Goal: Feedback & Contribution: Contribute content

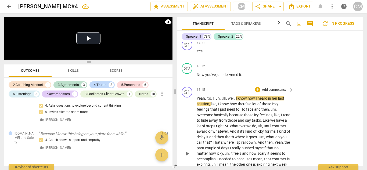
scroll to position [2127, 0]
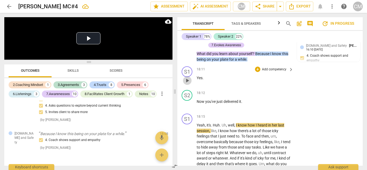
click at [187, 77] on span "play_arrow" at bounding box center [187, 80] width 6 height 6
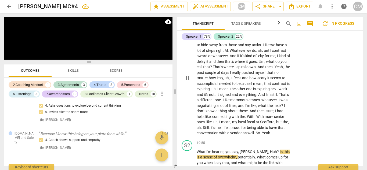
scroll to position [2234, 0]
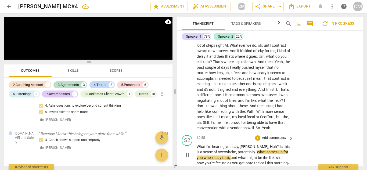
click at [185, 152] on span "pause" at bounding box center [187, 155] width 6 height 6
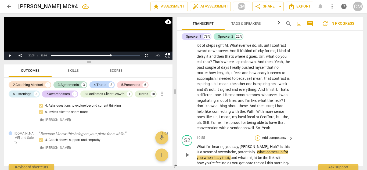
click at [258, 135] on div "+" at bounding box center [257, 137] width 5 height 5
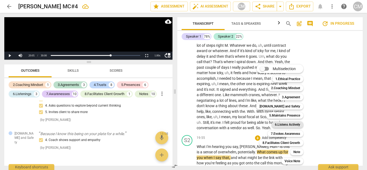
click at [283, 126] on b "6.Listens Actively" at bounding box center [286, 124] width 25 height 6
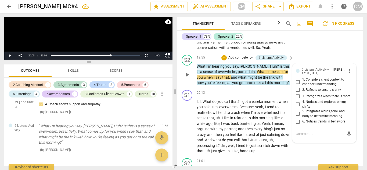
scroll to position [2306, 0]
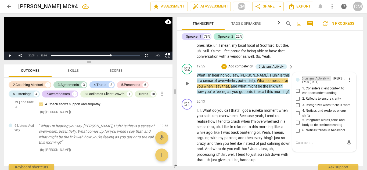
click at [320, 76] on div "6.Listens Actively" at bounding box center [313, 78] width 25 height 5
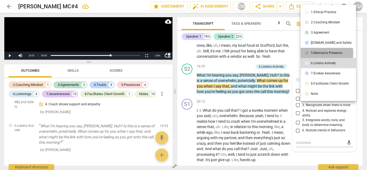
click at [320, 53] on div "5.Maintains Presence" at bounding box center [325, 52] width 31 height 3
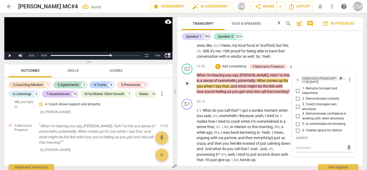
click at [323, 76] on div "5.Maintains Presence" at bounding box center [316, 78] width 31 height 5
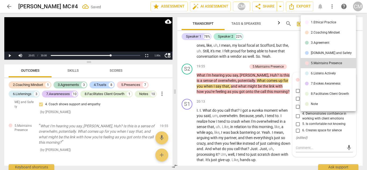
click at [322, 82] on div "7.Evokes Awareness" at bounding box center [325, 83] width 30 height 3
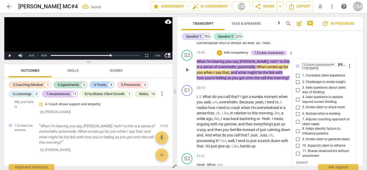
scroll to position [2332, 0]
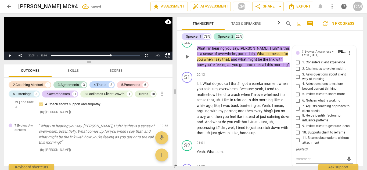
click at [297, 137] on input "11. Shares observations without attachment" at bounding box center [297, 140] width 9 height 6
checkbox input "true"
click at [312, 113] on span "8. Helps identify factors to influence patterns" at bounding box center [326, 117] width 49 height 9
click at [302, 115] on input "8. Helps identify factors to influence patterns" at bounding box center [297, 118] width 9 height 6
checkbox input "true"
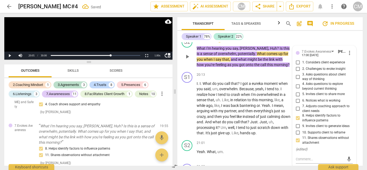
click at [318, 136] on span "11. Shares observations without attachment" at bounding box center [326, 140] width 49 height 9
click at [302, 137] on input "11. Shares observations without attachment" at bounding box center [297, 140] width 9 height 6
click at [318, 136] on span "11. Shares observations without attachment" at bounding box center [326, 140] width 49 height 9
click at [302, 137] on input "11. Shares observations without attachment" at bounding box center [297, 140] width 9 height 6
checkbox input "false"
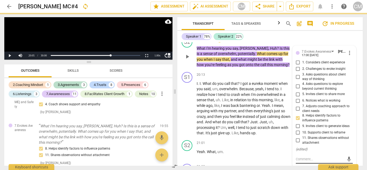
click at [311, 156] on textarea at bounding box center [319, 158] width 49 height 5
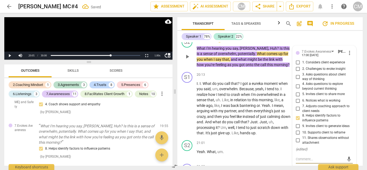
type textarea "I"
type textarea "I b"
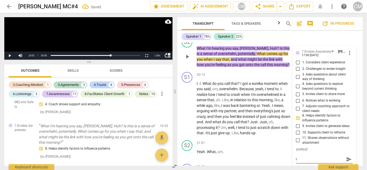
type textarea "I b"
type textarea "I be"
type textarea "I bel"
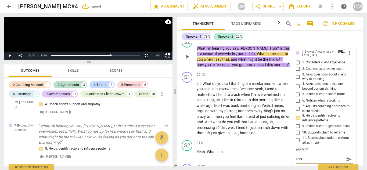
type textarea "I bele"
type textarea "I belev"
type textarea "I belevi"
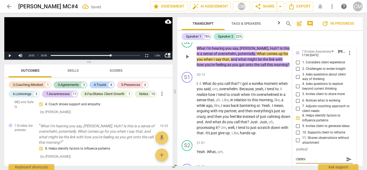
type textarea "I belevi"
type textarea "I belevin"
type textarea "I belevi"
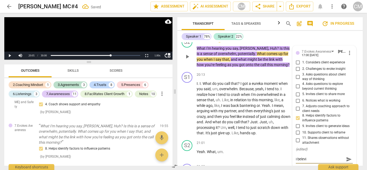
type textarea "I belev"
type textarea "I bele"
type textarea "I bel"
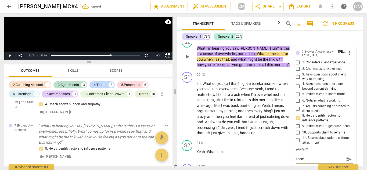
type textarea "I bel"
type textarea "I beli"
type textarea "I belie"
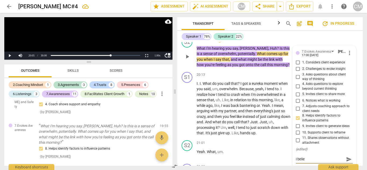
type textarea "I believ"
type textarea "I believe"
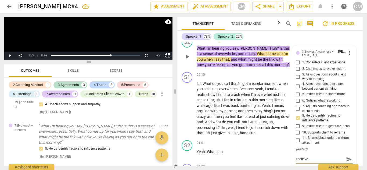
type textarea "I believe"
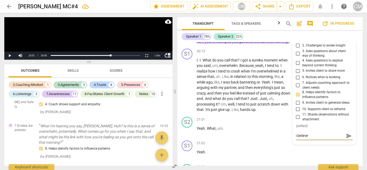
scroll to position [2359, 0]
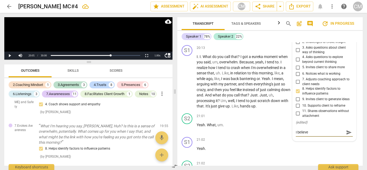
type textarea "I believe O"
type textarea "I believe"
type textarea "I believe I"
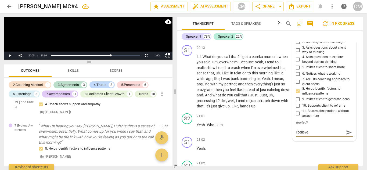
type textarea "I believe I"
type textarea "I believe I a"
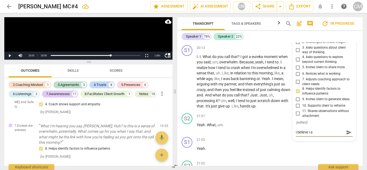
type textarea "I believe I am"
type textarea "I believe I am b"
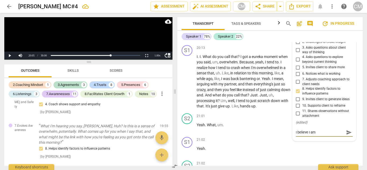
type textarea "I believe I am b"
type textarea "I believe I am bo"
type textarea "I believe I am bot"
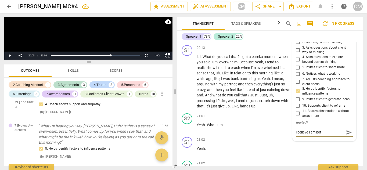
type textarea "I believe I am [PERSON_NAME]"
type textarea "I believe I am bottom"
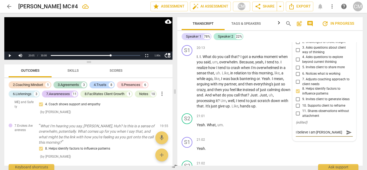
type textarea "I believe I am bottom"
type textarea "I believe I am bottomf"
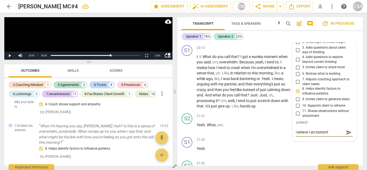
type textarea "I believe I am bottomf l"
type textarea "I believe I am bottomf"
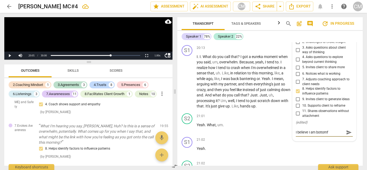
type textarea "I believe I am bottomf"
type textarea "I believe I am bottom"
type textarea "I believe I am bottomg"
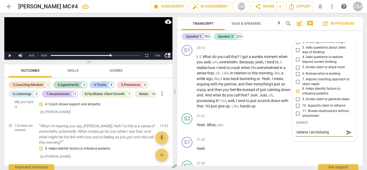
type textarea "I believe I am bottom"
type textarea "I believe I am bottom l"
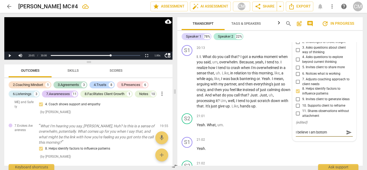
type textarea "I believe I am bottom l"
type textarea "I believe I am bottom li"
type textarea "I believe I am bottom lin"
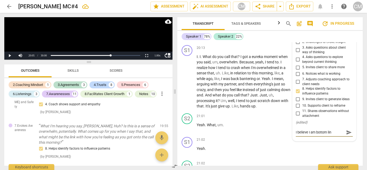
type textarea "I believe I am bottom lini"
type textarea "I believe I am bottom linin"
type textarea "I believe I am bottom lining"
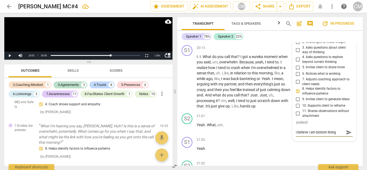
type textarea "I believe I am bottom lining"
type textarea "I believe I am bottom lining h"
type textarea "I believe I am bottom lining he"
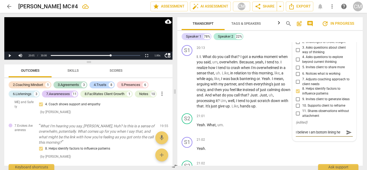
type textarea "I believe I am bottom lining her"
type textarea "I believe I am bottom lining here"
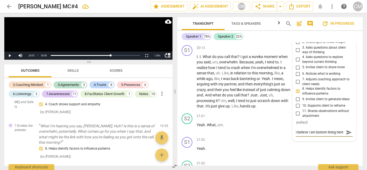
type textarea "I believe I am bottom lining here"
type textarea "I believe I am bottom lining here t"
type textarea "I believe I am bottom lining here to"
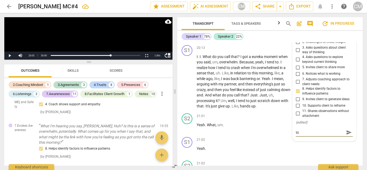
type textarea "I believe I am bottom lining here to"
type textarea "I believe I am bottom lining here to g"
type textarea "I believe I am bottom lining here to ge"
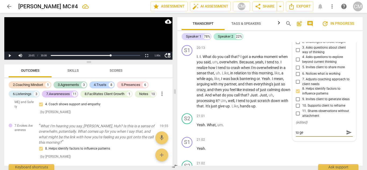
type textarea "I believe I am bottom lining here to get"
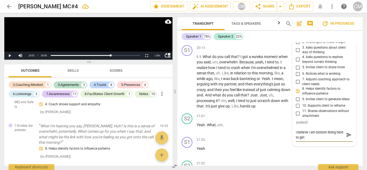
type textarea "I believe I am bottom lining here to get t"
type textarea "I believe I am bottom lining here to get th"
type textarea "I believe I am bottom lining here to get t"
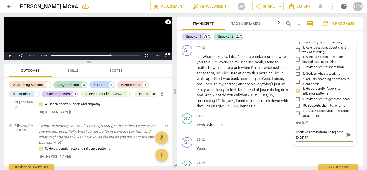
type textarea "I believe I am bottom lining here to get t"
type textarea "I believe I am bottom lining here to get"
type textarea "I believe I am bottom lining here to get o"
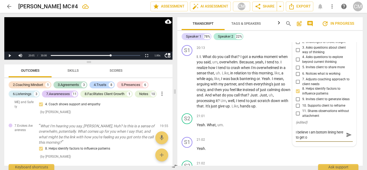
type textarea "I believe I am bottom lining here to get"
type textarea "I believe I am bottom lining here to get t"
type textarea "I believe I am bottom lining here to get to"
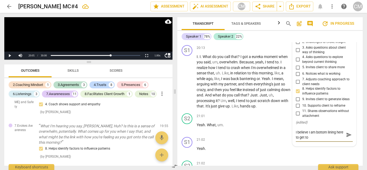
type textarea "I believe I am bottom lining here to get to"
type textarea "I believe I am bottom lining here to get to t"
type textarea "I believe I am bottom lining here to get to th"
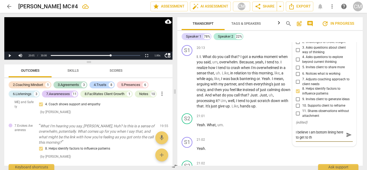
type textarea "I believe I am bottom lining here to get to the"
type textarea "I believe I am bottom lining here to get to the e"
type textarea "I believe I am bottom lining here to get to the es"
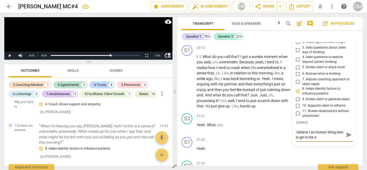
type textarea "I believe I am bottom lining here to get to the es"
type textarea "I believe I am bottom lining here to get to the ess"
type textarea "I believe I am bottom lining here to get to the esse"
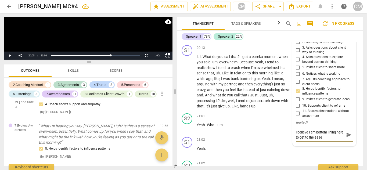
type textarea "I believe I am bottom lining here to get to the [GEOGRAPHIC_DATA]"
type textarea "I believe I am bottom lining here to get to the essenc"
type textarea "I believe I am bottom lining here to get to the essence"
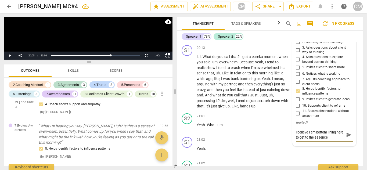
type textarea "I believe I am bottom lining here to get to the essence"
type textarea "I believe I am bottom lining here to get to the essenc"
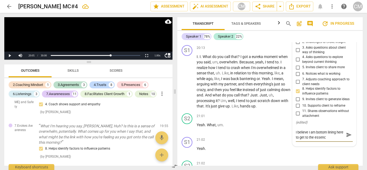
type textarea "I believe I am bottom lining here to get to the [GEOGRAPHIC_DATA]"
type textarea "I believe I am bottom lining here to get to the esse"
type textarea "I believe I am bottom lining here to get to the ess"
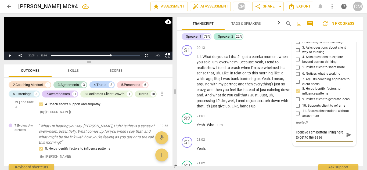
type textarea "I believe I am bottom lining here to get to the ess"
type textarea "I believe I am bottom lining here to get to the es"
type textarea "I believe I am bottom lining here to get to the e"
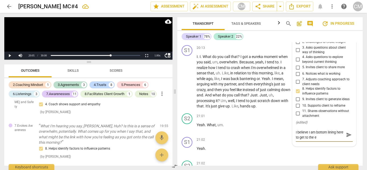
type textarea "I believe I am bottom lining here to get to the"
type textarea "I believe I am bottom lining here to get to th"
type textarea "I believe I am bottom lining here to get to t"
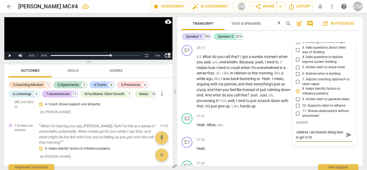
type textarea "I believe I am bottom lining here to get to t"
type textarea "I believe I am bottom lining here to get to"
type textarea "I believe I am bottom lining here to get to a"
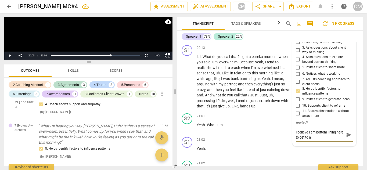
type textarea "I believe I am bottom lining here to get to a"
type textarea "I believe I am bottom lining here to get to a p"
type textarea "I believe I am bottom lining here to get to a pa"
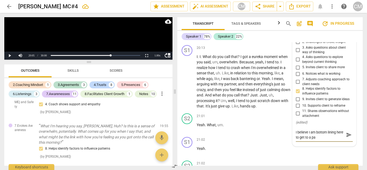
type textarea "I believe I am bottom lining here to get to a par"
type textarea "I believe I am bottom lining here to get to a part"
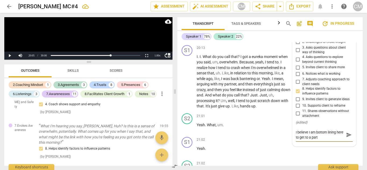
type textarea "I believe I am bottom lining here to get to a part o"
type textarea "I believe I am bottom lining here to get to a part of"
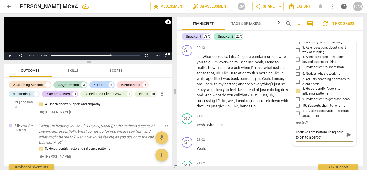
type textarea "I believe I am bottom lining here to get to a part of"
type textarea "I believe I am bottom lining here to get to a part of t"
type textarea "I believe I am bottom lining here to get to a part of th"
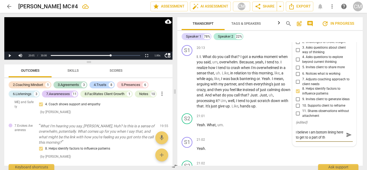
type textarea "I believe I am bottom lining here to get to a part of the"
click at [346, 132] on span "send" at bounding box center [349, 135] width 6 height 6
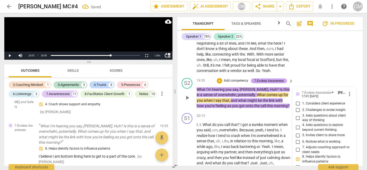
scroll to position [2279, 0]
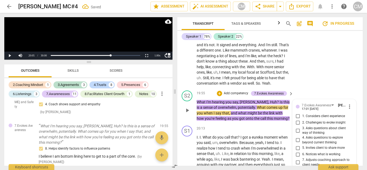
click at [240, 91] on p "Add competency" at bounding box center [235, 93] width 25 height 5
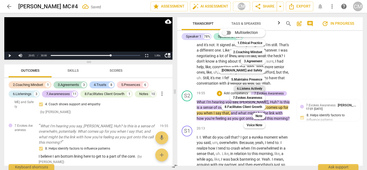
click at [254, 89] on b "6.Listens Actively" at bounding box center [249, 88] width 25 height 6
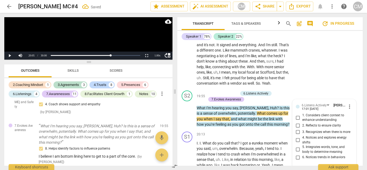
scroll to position [1681, 0]
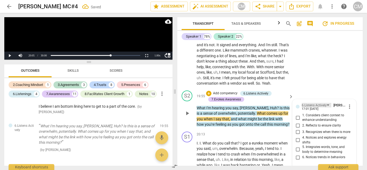
click at [310, 103] on div "6.Listens Actively" at bounding box center [313, 105] width 25 height 5
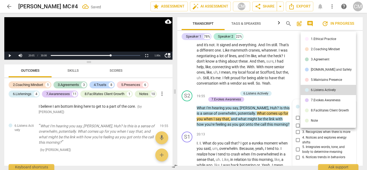
click at [314, 80] on div "5.Maintains Presence" at bounding box center [325, 79] width 31 height 3
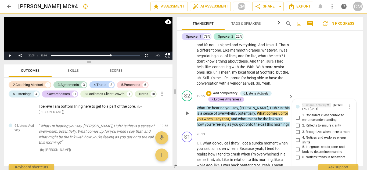
click at [309, 103] on div "6.Listens Actively" at bounding box center [313, 105] width 25 height 5
click at [326, 103] on div "6.Listens Actively" at bounding box center [316, 105] width 30 height 5
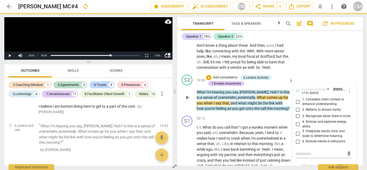
scroll to position [2279, 0]
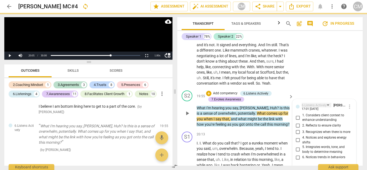
click at [326, 103] on div "6.Listens Actively" at bounding box center [316, 105] width 30 height 5
click at [327, 103] on div "6.Listens Actively" at bounding box center [316, 105] width 30 height 5
click at [227, 91] on p "Add competency" at bounding box center [224, 93] width 25 height 5
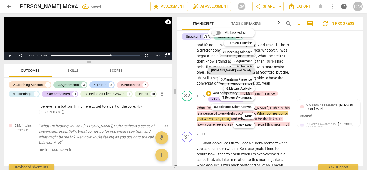
click at [244, 68] on b "[DOMAIN_NAME] and Safety" at bounding box center [231, 70] width 41 height 6
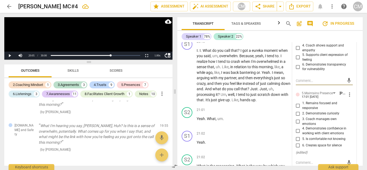
scroll to position [2386, 0]
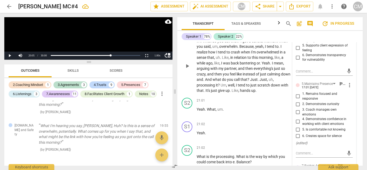
click at [203, 77] on span "and" at bounding box center [199, 79] width 6 height 4
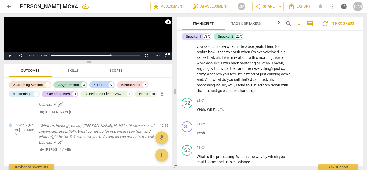
click at [75, 76] on button "Skills" at bounding box center [73, 70] width 43 height 13
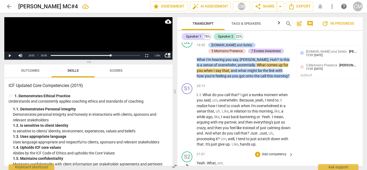
scroll to position [2306, 0]
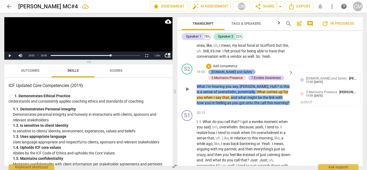
click at [252, 69] on div "[DOMAIN_NAME] and Safety" at bounding box center [231, 71] width 41 height 5
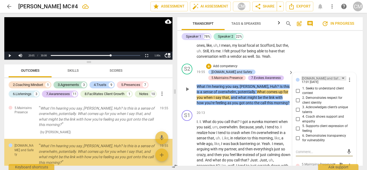
click at [326, 76] on div "[DOMAIN_NAME] and Safety" at bounding box center [321, 78] width 40 height 5
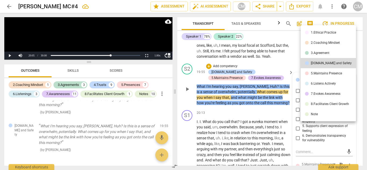
scroll to position [1719, 0]
click at [260, 69] on div at bounding box center [183, 85] width 367 height 170
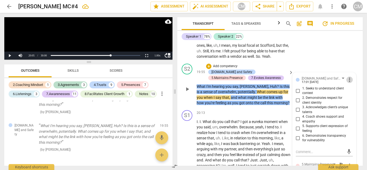
click at [346, 76] on span "more_vert" at bounding box center [349, 79] width 6 height 6
click at [350, 75] on li "Delete" at bounding box center [352, 75] width 19 height 10
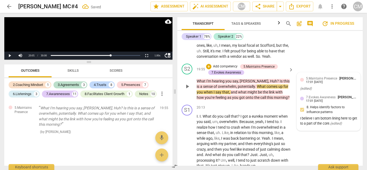
scroll to position [1694, 0]
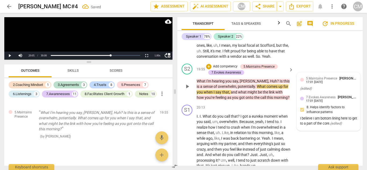
click at [313, 76] on span "5.Maintains Presence" at bounding box center [321, 78] width 31 height 4
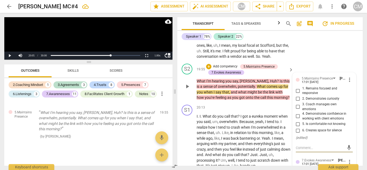
click at [348, 76] on span "more_vert" at bounding box center [349, 79] width 6 height 6
click at [349, 75] on li "Delete" at bounding box center [352, 75] width 19 height 10
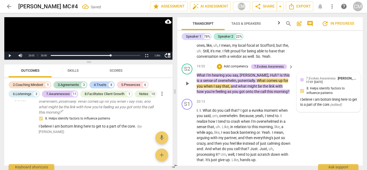
scroll to position [1656, 0]
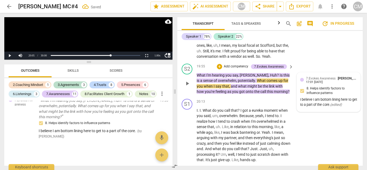
click at [332, 76] on span "7.Evokes Awareness" at bounding box center [321, 78] width 30 height 4
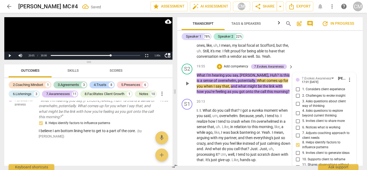
click at [225, 64] on p "Add competency" at bounding box center [235, 66] width 25 height 5
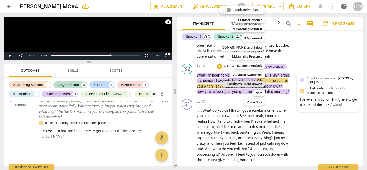
click at [250, 84] on b "8.Facilitates Client Growth" at bounding box center [243, 84] width 38 height 6
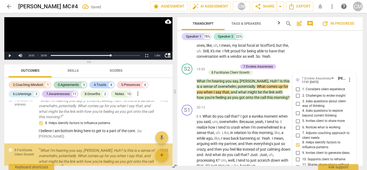
scroll to position [1681, 0]
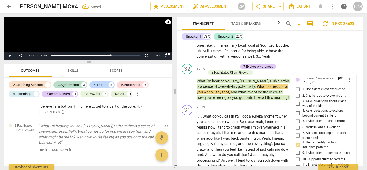
click at [307, 162] on span "11. Shares observations without attachment" at bounding box center [326, 166] width 49 height 9
click at [302, 164] on input "11. Shares observations without attachment" at bounding box center [297, 167] width 9 height 6
click at [237, 105] on div "20:13 + Add competency keyboard_arrow_right" at bounding box center [244, 108] width 97 height 6
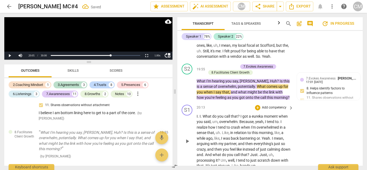
scroll to position [1687, 0]
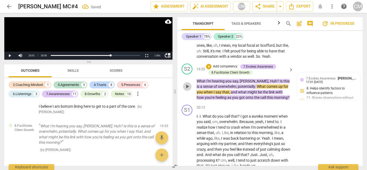
click at [189, 83] on span "play_arrow" at bounding box center [187, 86] width 6 height 6
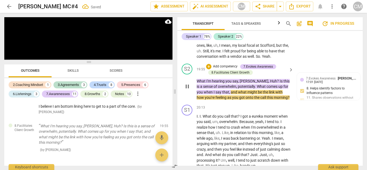
click at [198, 79] on span "What" at bounding box center [201, 81] width 10 height 4
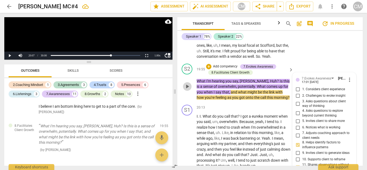
click at [188, 83] on span "play_arrow" at bounding box center [187, 86] width 6 height 6
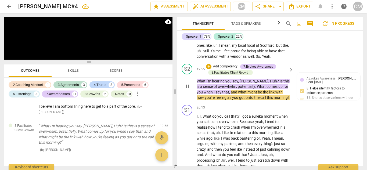
click at [195, 74] on div "play_arrow pause" at bounding box center [190, 86] width 14 height 24
click at [196, 66] on div "S2 play_arrow pause 19:55 + Add competency 7.Evokes Awareness 8.Facilitates Cli…" at bounding box center [269, 81] width 185 height 41
click at [197, 79] on span "What" at bounding box center [201, 81] width 10 height 4
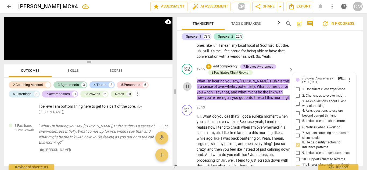
click at [188, 83] on span "pause" at bounding box center [187, 86] width 6 height 6
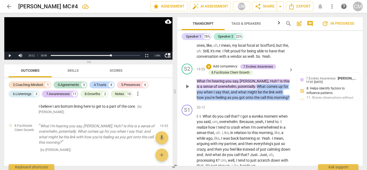
drag, startPoint x: 272, startPoint y: 82, endPoint x: 241, endPoint y: 72, distance: 32.6
click at [241, 78] on p "What I'm hearing you say , [PERSON_NAME] , Huh ? Is this is a sense of overwhel…" at bounding box center [243, 89] width 94 height 22
click at [220, 64] on p "Add competency" at bounding box center [224, 66] width 25 height 5
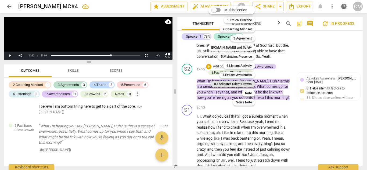
click at [235, 85] on b "8.Facilitates Client Growth" at bounding box center [233, 84] width 38 height 6
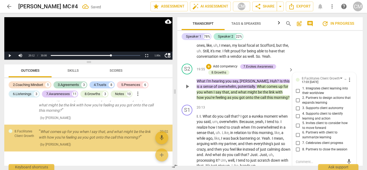
scroll to position [1719, 0]
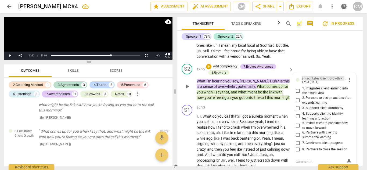
click at [316, 76] on div "8.Facilitates Client Growth" at bounding box center [320, 78] width 38 height 5
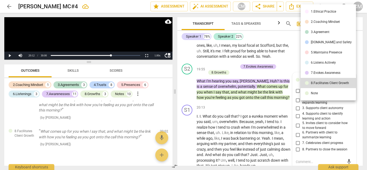
click at [320, 74] on div "7.Evokes Awareness" at bounding box center [325, 72] width 30 height 3
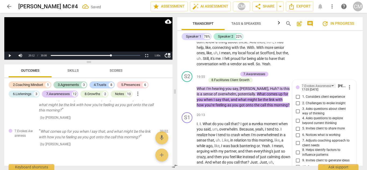
scroll to position [2306, 0]
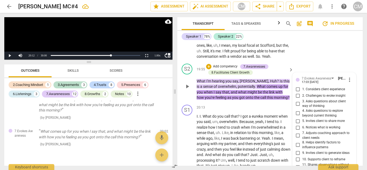
click at [313, 151] on span "9. Invites client to generate ideas" at bounding box center [325, 153] width 47 height 5
click at [302, 149] on input "9. Invites client to generate ideas" at bounding box center [297, 152] width 9 height 6
click at [314, 140] on span "8. Helps identify factors to influence patterns" at bounding box center [326, 144] width 49 height 9
click at [302, 142] on input "8. Helps identify factors to influence patterns" at bounding box center [297, 145] width 9 height 6
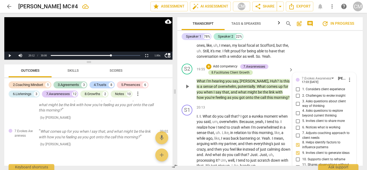
click at [222, 70] on div "8.Facilitates Client Growth" at bounding box center [230, 72] width 38 height 5
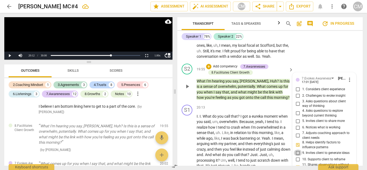
click at [295, 149] on input "9. Invites client to generate ideas" at bounding box center [297, 152] width 9 height 6
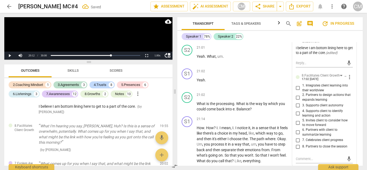
scroll to position [2440, 0]
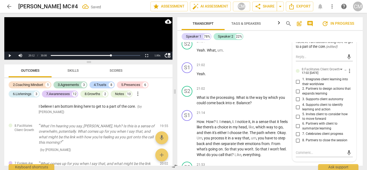
click at [347, 68] on span "more_vert" at bounding box center [349, 71] width 6 height 6
click at [350, 67] on li "Delete" at bounding box center [352, 66] width 19 height 10
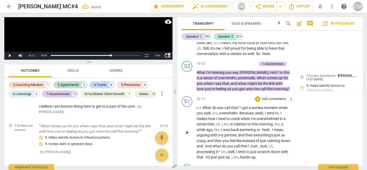
scroll to position [2306, 0]
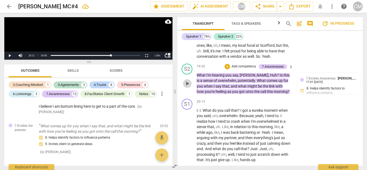
click at [190, 80] on span "play_arrow" at bounding box center [187, 83] width 6 height 6
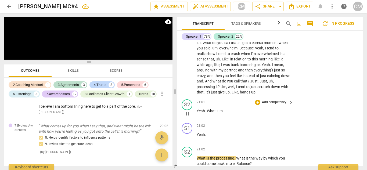
scroll to position [2386, 0]
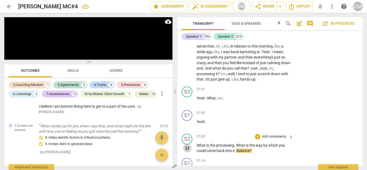
click at [187, 145] on span "pause" at bounding box center [187, 148] width 6 height 6
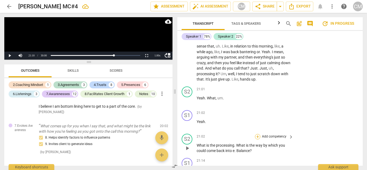
click at [256, 134] on div "+" at bounding box center [257, 136] width 5 height 5
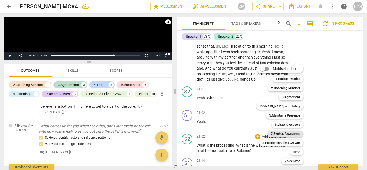
click at [286, 132] on b "7.Evokes Awareness" at bounding box center [284, 133] width 29 height 6
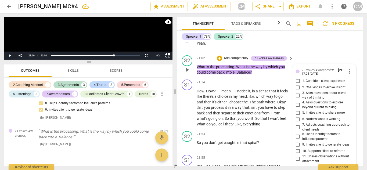
scroll to position [2438, 0]
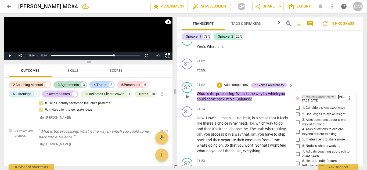
click at [322, 94] on div "7.Evokes Awareness" at bounding box center [316, 96] width 30 height 5
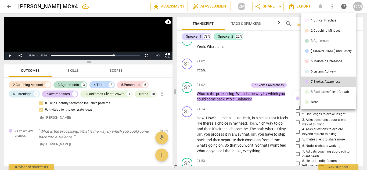
click at [320, 70] on div "6.Listens Actively" at bounding box center [322, 71] width 25 height 3
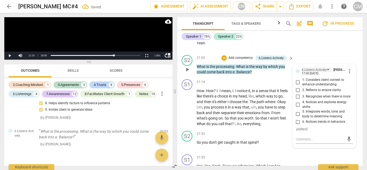
scroll to position [2465, 0]
click at [306, 94] on span "3. Recognizes when there is more" at bounding box center [326, 96] width 48 height 5
click at [302, 94] on input "3. Recognizes when there is more" at bounding box center [297, 97] width 9 height 6
click at [312, 68] on div "6.Listens Actively" at bounding box center [313, 70] width 25 height 5
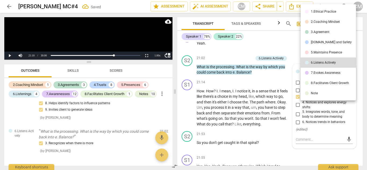
click at [313, 73] on div "7.Evokes Awareness" at bounding box center [325, 72] width 30 height 3
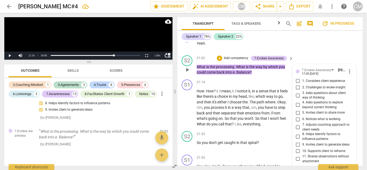
click at [312, 91] on span "3. Asks questions about client way of thinking" at bounding box center [326, 95] width 49 height 9
click at [302, 92] on input "3. Asks questions about client way of thinking" at bounding box center [297, 95] width 9 height 6
click at [316, 100] on span "4. Asks questions to explore beyond current thinking" at bounding box center [326, 104] width 49 height 9
click at [302, 102] on input "4. Asks questions to explore beyond current thinking" at bounding box center [297, 105] width 9 height 6
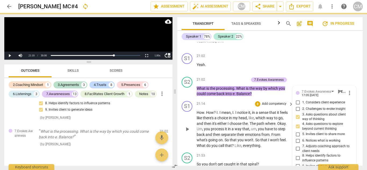
scroll to position [2438, 0]
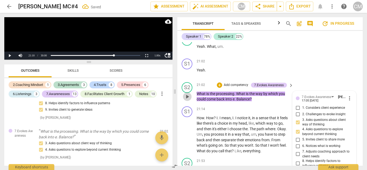
click at [187, 93] on span "play_arrow" at bounding box center [187, 96] width 6 height 6
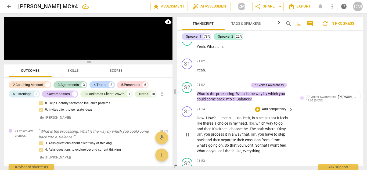
scroll to position [2465, 0]
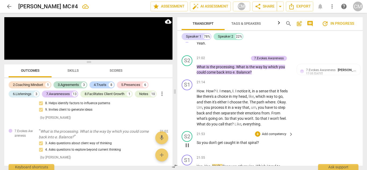
click at [187, 142] on span "pause" at bounding box center [187, 145] width 6 height 6
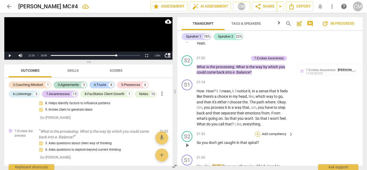
click at [257, 131] on div "+" at bounding box center [257, 133] width 5 height 5
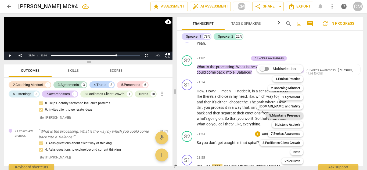
click at [281, 116] on b "5.Maintains Presence" at bounding box center [284, 115] width 31 height 6
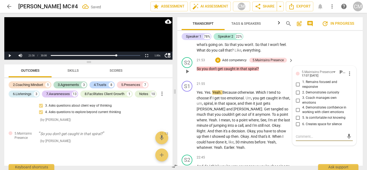
scroll to position [2529, 0]
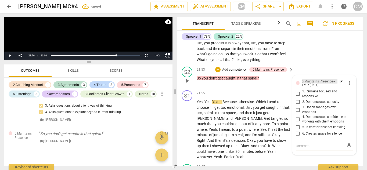
click at [328, 79] on div "5.Maintains Presence" at bounding box center [316, 81] width 31 height 5
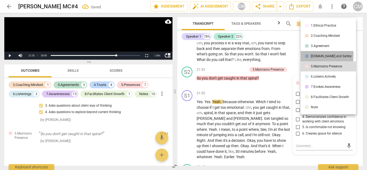
click at [318, 55] on div "[DOMAIN_NAME] and Safety" at bounding box center [330, 55] width 41 height 3
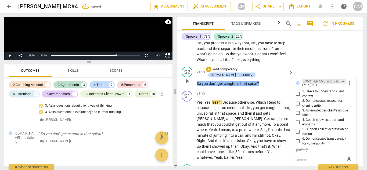
click at [316, 79] on div "[DOMAIN_NAME] and Safety" at bounding box center [321, 81] width 40 height 5
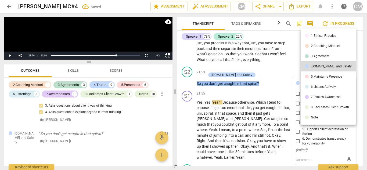
click at [315, 86] on div "6.Listens Actively" at bounding box center [322, 86] width 25 height 3
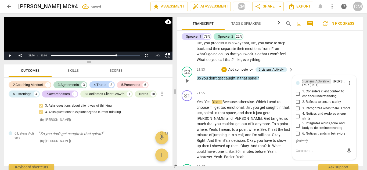
click at [318, 79] on div "6.Listens Actively" at bounding box center [313, 81] width 25 height 5
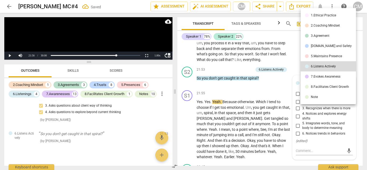
click at [316, 77] on div "7.Evokes Awareness" at bounding box center [325, 76] width 30 height 3
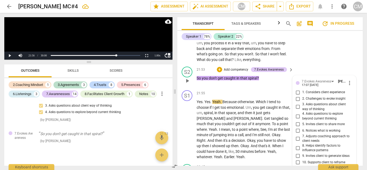
click at [314, 166] on span "11. Shares observations without attachment" at bounding box center [326, 170] width 49 height 9
click at [302, 167] on input "11. Shares observations without attachment" at bounding box center [297, 170] width 9 height 6
click at [187, 78] on span "play_arrow" at bounding box center [187, 81] width 6 height 6
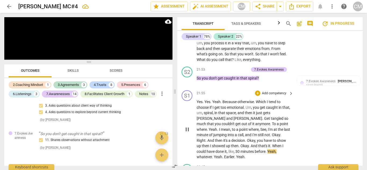
scroll to position [2556, 0]
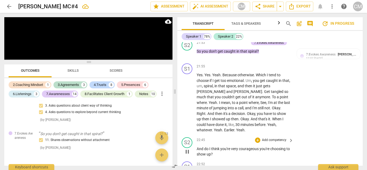
click at [189, 148] on span "pause" at bounding box center [187, 151] width 6 height 6
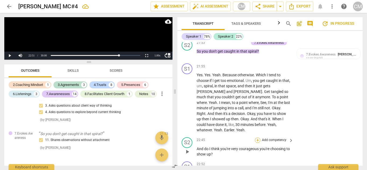
click at [258, 137] on div "+" at bounding box center [257, 139] width 5 height 5
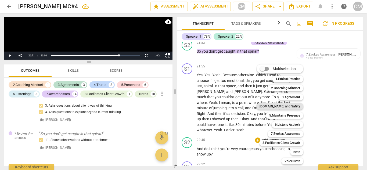
click at [280, 107] on b "[DOMAIN_NAME] and Safety" at bounding box center [279, 106] width 41 height 6
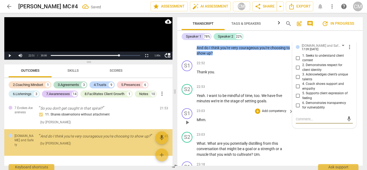
scroll to position [1793, 0]
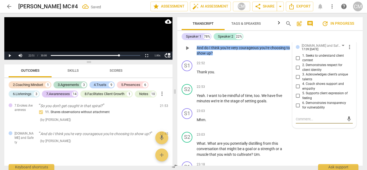
click at [294, 83] on input "4. Coach shows support and empathy" at bounding box center [297, 86] width 9 height 6
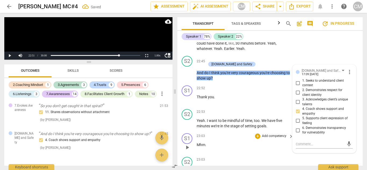
scroll to position [2608, 0]
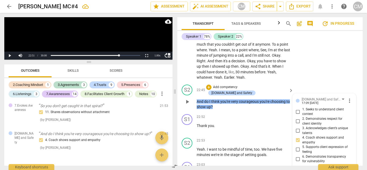
click at [187, 98] on span "play_arrow" at bounding box center [187, 101] width 6 height 6
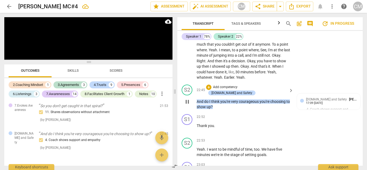
click at [189, 98] on span "pause" at bounding box center [187, 101] width 6 height 6
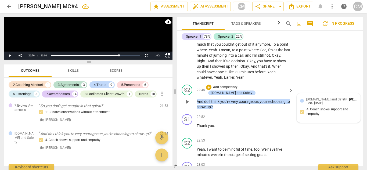
click at [312, 97] on span "[DOMAIN_NAME] and Safety" at bounding box center [326, 99] width 41 height 4
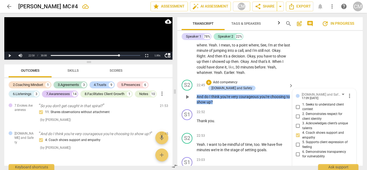
scroll to position [5, 0]
click at [346, 170] on span "send" at bounding box center [349, 173] width 6 height 6
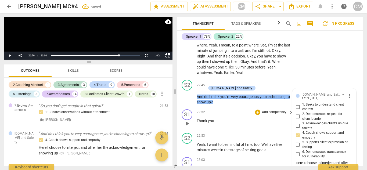
scroll to position [0, 0]
click at [188, 120] on span "play_arrow" at bounding box center [187, 123] width 6 height 6
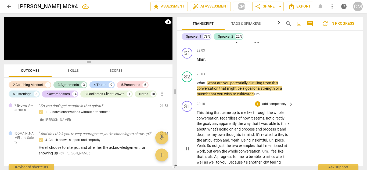
scroll to position [2714, 0]
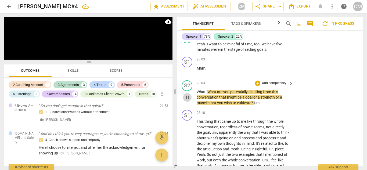
click at [186, 94] on span "pause" at bounding box center [187, 97] width 6 height 6
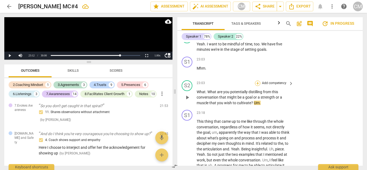
click at [259, 80] on div "+" at bounding box center [257, 82] width 5 height 5
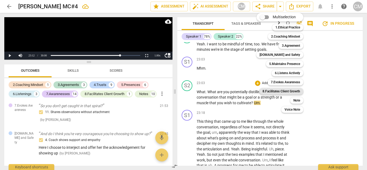
click at [288, 90] on b "8.Facilitates Client Growth" at bounding box center [281, 91] width 38 height 6
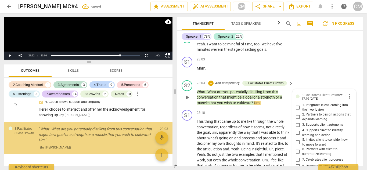
scroll to position [1832, 0]
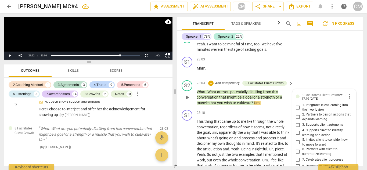
click at [303, 137] on span "5. Invites client to consider how to move forward" at bounding box center [326, 141] width 49 height 9
click at [302, 139] on input "5. Invites client to consider how to move forward" at bounding box center [297, 142] width 9 height 6
click at [307, 128] on span "4. Supports client to identify learning and action" at bounding box center [326, 132] width 49 height 9
click at [302, 130] on input "4. Supports client to identify learning and action" at bounding box center [297, 133] width 9 height 6
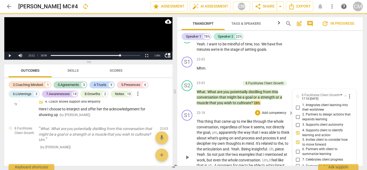
click at [187, 94] on span "play_arrow" at bounding box center [187, 97] width 6 height 6
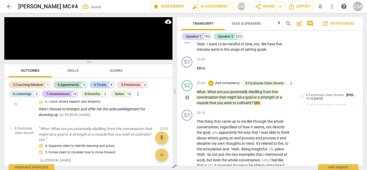
click at [197, 90] on span "What" at bounding box center [200, 92] width 9 height 4
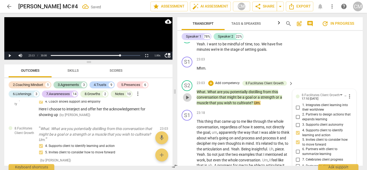
click at [189, 94] on span "play_arrow" at bounding box center [187, 97] width 6 height 6
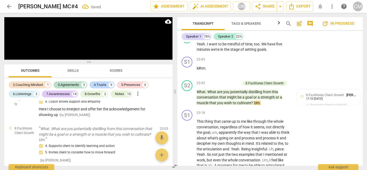
click at [197, 90] on span "What" at bounding box center [200, 92] width 9 height 4
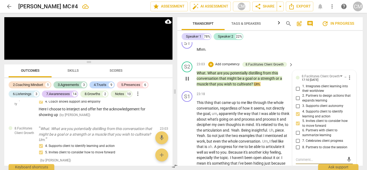
scroll to position [2740, 0]
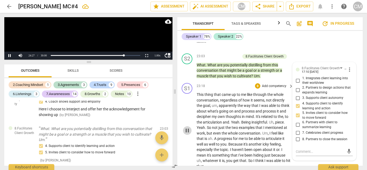
click at [187, 127] on span "pause" at bounding box center [187, 130] width 6 height 6
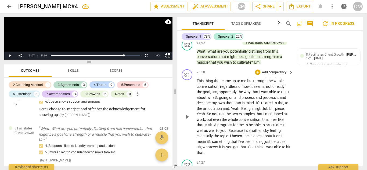
scroll to position [2767, 0]
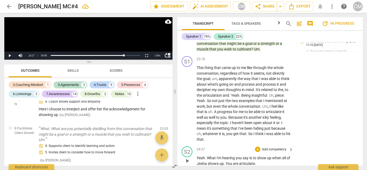
click at [190, 158] on span "play_arrow" at bounding box center [187, 161] width 6 height 6
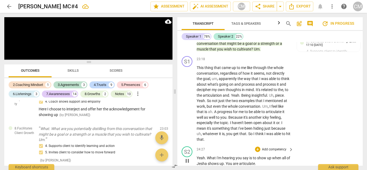
click at [186, 158] on span "pause" at bounding box center [187, 161] width 6 height 6
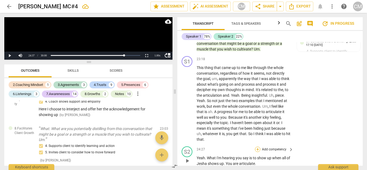
click at [256, 147] on div "+" at bounding box center [257, 149] width 5 height 5
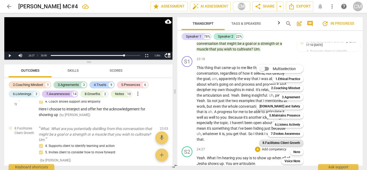
click at [279, 145] on b "8.Facilitates Client Growth" at bounding box center [281, 143] width 38 height 6
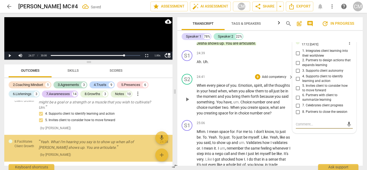
scroll to position [1874, 0]
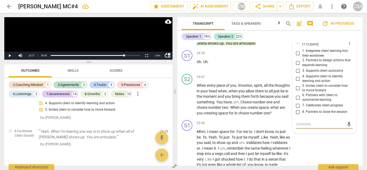
click at [305, 93] on span "6. Partners with client to summarize learning" at bounding box center [326, 97] width 49 height 9
click at [302, 94] on input "6. Partners with client to summarize learning" at bounding box center [297, 97] width 9 height 6
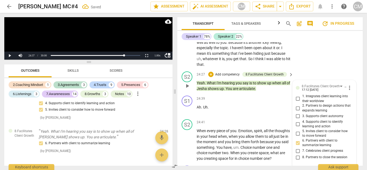
scroll to position [2834, 0]
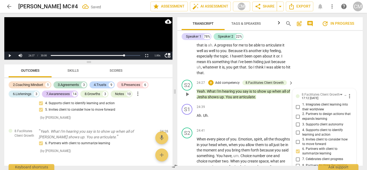
click at [214, 80] on p "Add competency" at bounding box center [226, 82] width 25 height 5
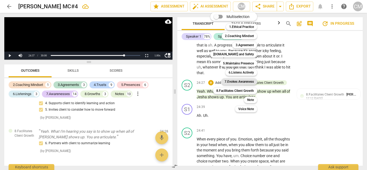
click at [236, 79] on b "7.Evokes Awareness" at bounding box center [238, 81] width 29 height 6
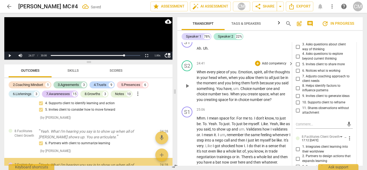
scroll to position [1908, 0]
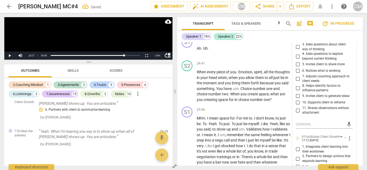
click at [307, 106] on span "11. Shares observations without attachment" at bounding box center [326, 110] width 49 height 9
click at [302, 107] on input "11. Shares observations without attachment" at bounding box center [297, 110] width 9 height 6
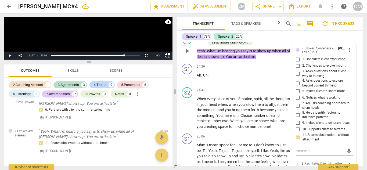
scroll to position [2853, 0]
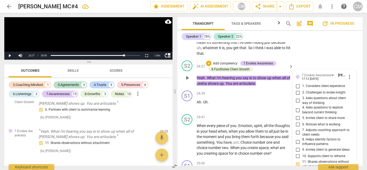
click at [187, 75] on span "play_arrow" at bounding box center [187, 78] width 6 height 6
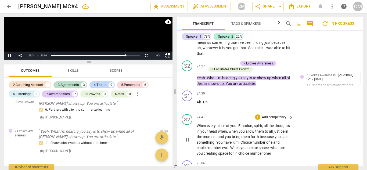
click at [185, 136] on span "pause" at bounding box center [187, 139] width 6 height 6
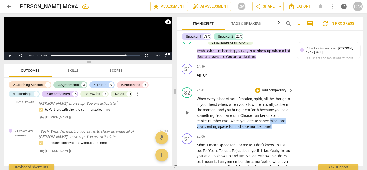
drag, startPoint x: 219, startPoint y: 111, endPoint x: 209, endPoint y: 106, distance: 11.6
click at [209, 106] on p "When every piece of you . Emotion , spirit , all the thoughts in your head when…" at bounding box center [243, 112] width 94 height 33
click at [256, 87] on div "+" at bounding box center [257, 89] width 5 height 5
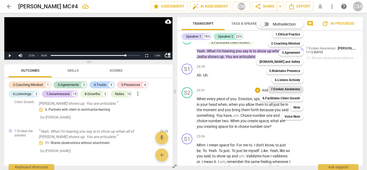
click at [284, 89] on b "7.Evokes Awareness" at bounding box center [284, 89] width 29 height 6
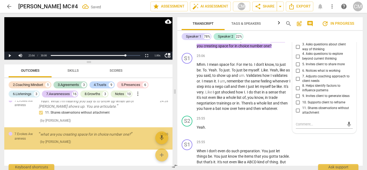
scroll to position [1939, 0]
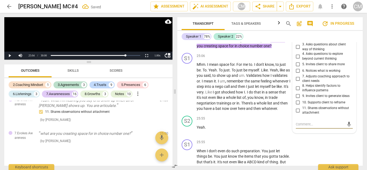
click at [294, 99] on input "10. Supports client to reframe" at bounding box center [297, 102] width 9 height 6
click at [297, 107] on input "11. Shares observations without attachment" at bounding box center [297, 110] width 9 height 6
click at [297, 93] on input "9. Invites client to generate ideas" at bounding box center [297, 96] width 9 height 6
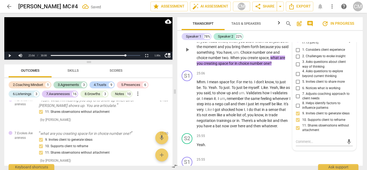
scroll to position [2934, 0]
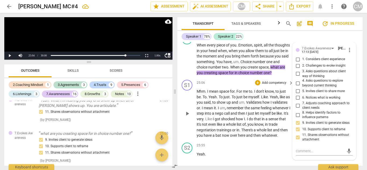
click at [188, 110] on span "play_arrow" at bounding box center [187, 113] width 6 height 6
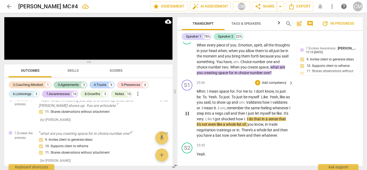
click at [185, 110] on span "pause" at bounding box center [187, 113] width 6 height 6
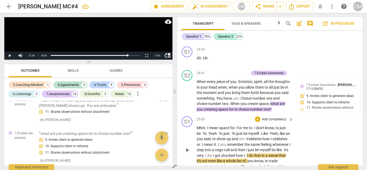
scroll to position [2907, 0]
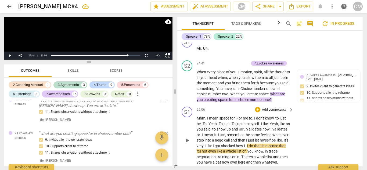
click at [186, 137] on span "play_arrow" at bounding box center [187, 140] width 6 height 6
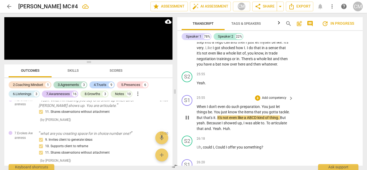
scroll to position [3014, 0]
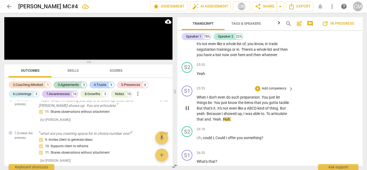
click at [188, 105] on span "pause" at bounding box center [187, 108] width 6 height 6
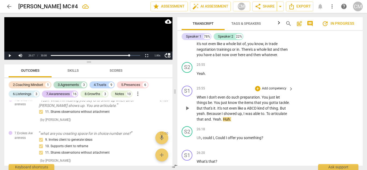
click at [280, 86] on p "Add competency" at bounding box center [273, 88] width 25 height 5
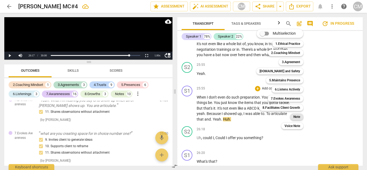
click at [296, 116] on b "Note" at bounding box center [296, 116] width 7 height 6
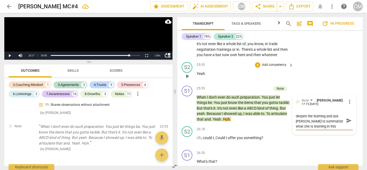
scroll to position [0, 0]
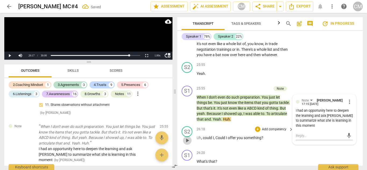
click at [188, 137] on span "play_arrow" at bounding box center [187, 140] width 6 height 6
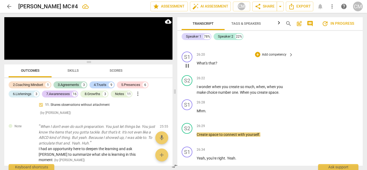
scroll to position [3121, 0]
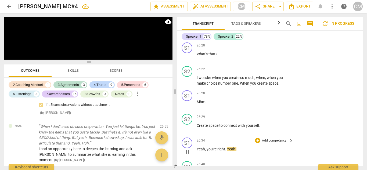
click at [186, 148] on span "pause" at bounding box center [187, 151] width 6 height 6
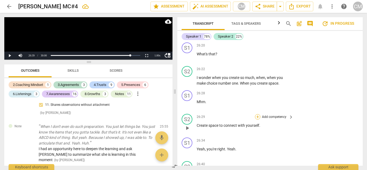
click at [255, 114] on div "+" at bounding box center [257, 116] width 5 height 5
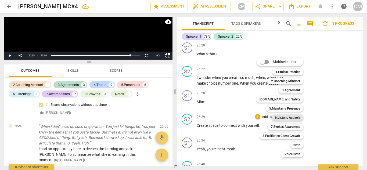
click at [285, 119] on b "6.Listens Actively" at bounding box center [286, 117] width 25 height 6
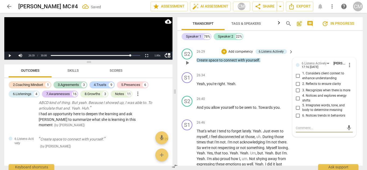
scroll to position [3177, 0]
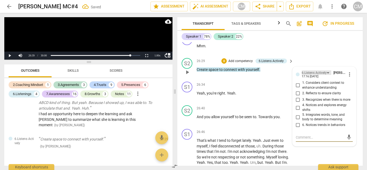
click at [325, 70] on div "6.Listens Actively" at bounding box center [313, 72] width 25 height 5
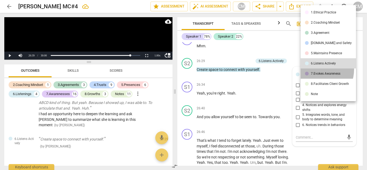
click at [317, 69] on li "7.Evokes Awareness" at bounding box center [327, 73] width 55 height 10
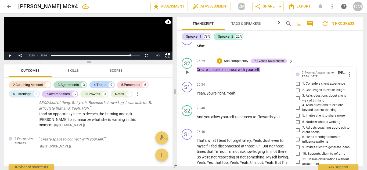
click at [308, 151] on span "10. Supports client to reframe" at bounding box center [323, 153] width 43 height 5
click at [302, 151] on input "10. Supports client to reframe" at bounding box center [297, 154] width 9 height 6
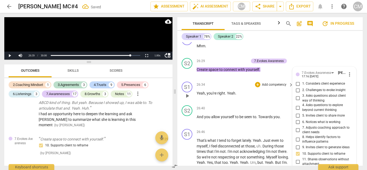
scroll to position [3150, 0]
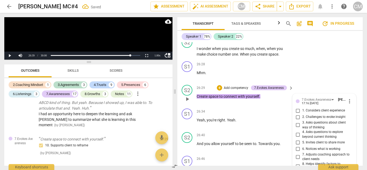
click at [224, 86] on p "Add competency" at bounding box center [235, 88] width 25 height 5
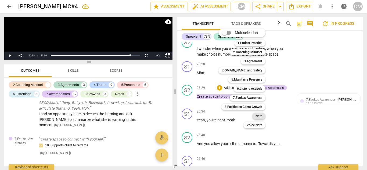
click at [257, 118] on b "Note" at bounding box center [258, 116] width 7 height 6
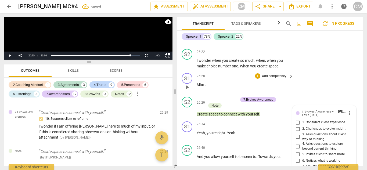
scroll to position [3137, 0]
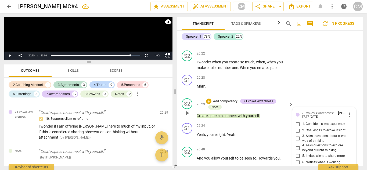
click at [186, 110] on span "play_arrow" at bounding box center [187, 113] width 6 height 6
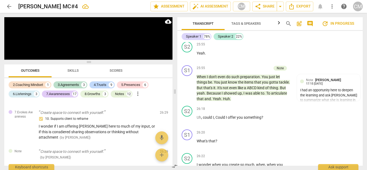
scroll to position [3003, 0]
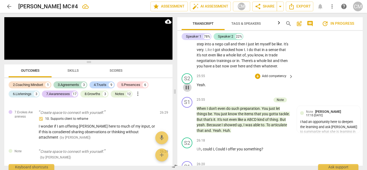
click at [187, 84] on span "pause" at bounding box center [187, 87] width 6 height 6
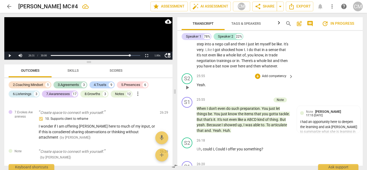
click at [187, 84] on span "play_arrow" at bounding box center [187, 87] width 6 height 6
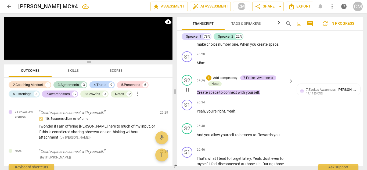
scroll to position [3164, 0]
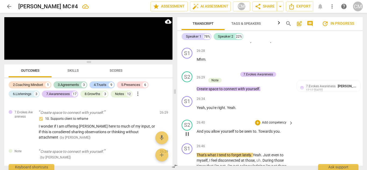
click at [187, 131] on span "pause" at bounding box center [187, 134] width 6 height 6
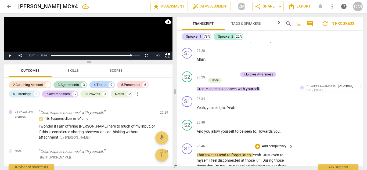
scroll to position [3191, 0]
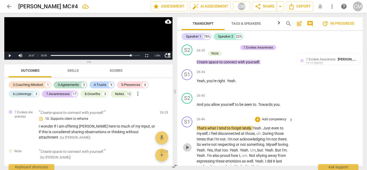
click at [187, 144] on span "play_arrow" at bounding box center [187, 147] width 6 height 6
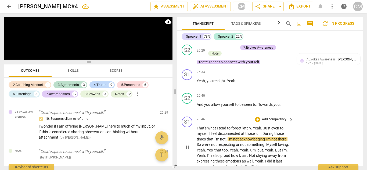
click at [186, 144] on span "pause" at bounding box center [187, 147] width 6 height 6
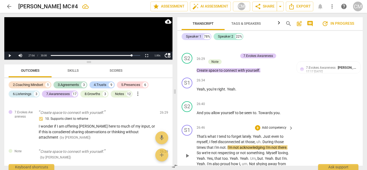
scroll to position [3217, 0]
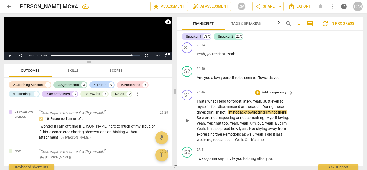
click at [186, 117] on span "play_arrow" at bounding box center [187, 120] width 6 height 6
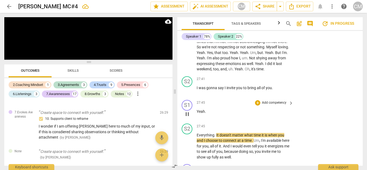
scroll to position [3298, 0]
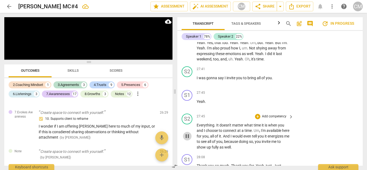
click at [187, 133] on span "pause" at bounding box center [187, 136] width 6 height 6
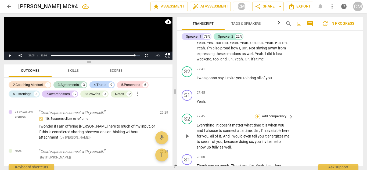
click at [256, 114] on div "+" at bounding box center [257, 116] width 5 height 5
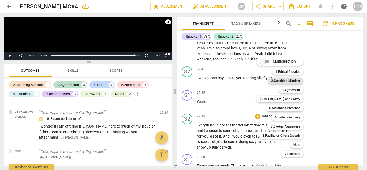
click at [292, 79] on b "2.Coaching Mindset" at bounding box center [285, 81] width 29 height 6
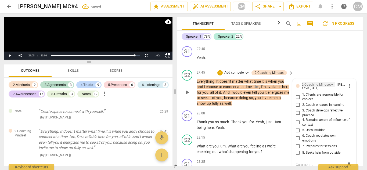
scroll to position [3339, 0]
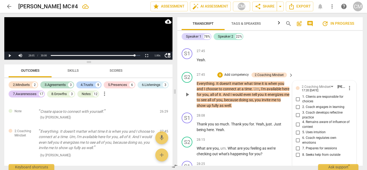
click at [309, 81] on div "2.Coaching Mindset [PERSON_NAME] 17:20 [DATE] more_vert 1. Clients are responsi…" at bounding box center [324, 128] width 64 height 95
click at [309, 84] on div "2.Coaching Mindset" at bounding box center [315, 86] width 29 height 5
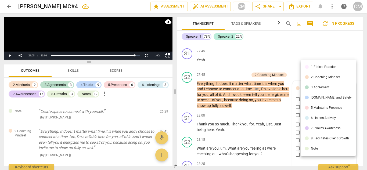
click at [315, 72] on ul "1.Ethical Practice 2.Coaching Mindset 3.Agreement [DOMAIN_NAME] and Safety 5.Ma…" at bounding box center [327, 108] width 55 height 96
click at [315, 66] on div "1.Ethical Practice" at bounding box center [322, 66] width 25 height 3
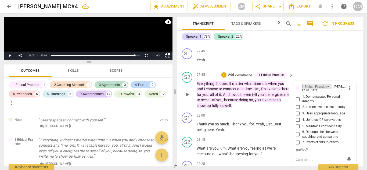
click at [312, 84] on div "1.Ethical Practice" at bounding box center [313, 86] width 25 height 5
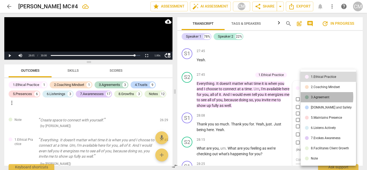
click at [314, 97] on div "3.Agreement" at bounding box center [319, 97] width 19 height 3
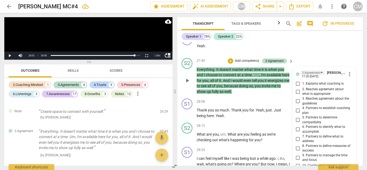
scroll to position [3366, 0]
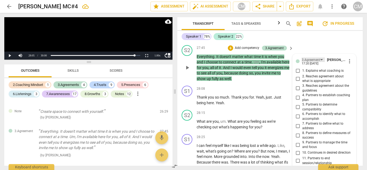
click at [312, 57] on div "3.Agreement" at bounding box center [310, 59] width 19 height 5
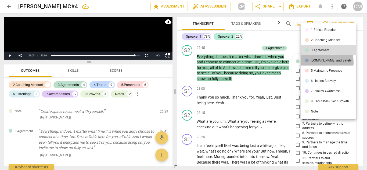
click at [314, 62] on div "[DOMAIN_NAME] and Safety" at bounding box center [330, 60] width 41 height 3
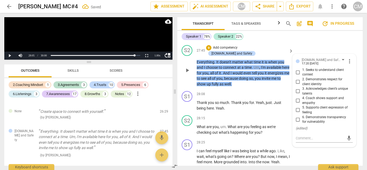
click at [298, 79] on input "2. Demonstrates respect for client identity" at bounding box center [297, 82] width 9 height 6
click at [297, 116] on input "6. Demonstrates transparency for vulnerability" at bounding box center [297, 119] width 9 height 6
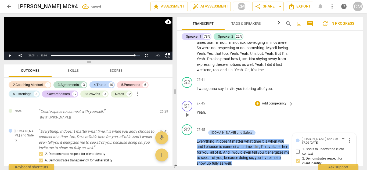
scroll to position [3286, 0]
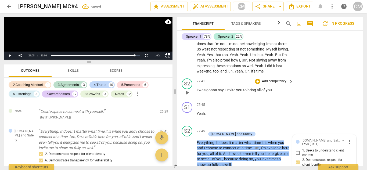
click at [186, 89] on span "play_arrow" at bounding box center [187, 92] width 6 height 6
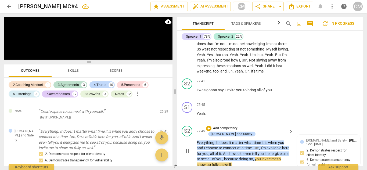
click at [187, 148] on span "pause" at bounding box center [187, 151] width 6 height 6
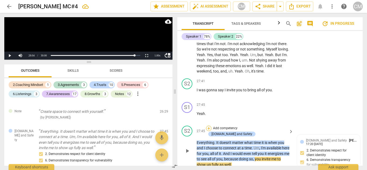
click at [211, 126] on div "+" at bounding box center [208, 128] width 5 height 5
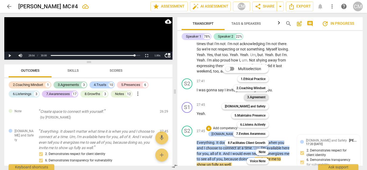
click at [254, 97] on b "3.Agreement" at bounding box center [256, 97] width 18 height 6
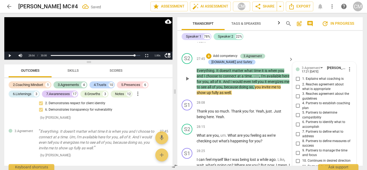
scroll to position [3350, 0]
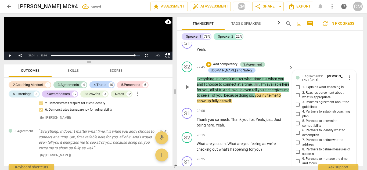
click at [305, 85] on span "1. Explains what coaching is" at bounding box center [322, 87] width 41 height 5
click at [302, 84] on input "1. Explains what coaching is" at bounding box center [297, 87] width 9 height 6
click at [304, 90] on span "2. Reaches agreement about what is appropriate" at bounding box center [326, 94] width 49 height 9
click at [302, 92] on input "2. Reaches agreement about what is appropriate" at bounding box center [297, 95] width 9 height 6
click at [186, 84] on span "play_arrow" at bounding box center [187, 87] width 6 height 6
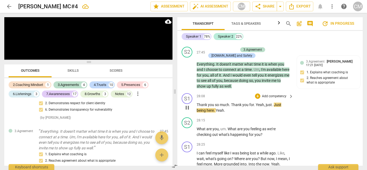
scroll to position [3377, 0]
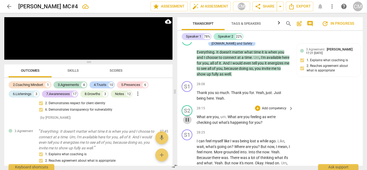
click at [189, 116] on span "pause" at bounding box center [187, 119] width 6 height 6
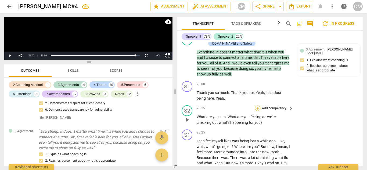
click at [256, 105] on div "+" at bounding box center [257, 107] width 5 height 5
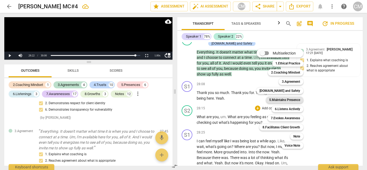
click at [279, 99] on b "5.Maintains Presence" at bounding box center [284, 100] width 31 height 6
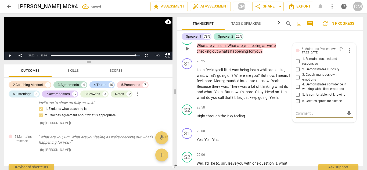
scroll to position [3421, 0]
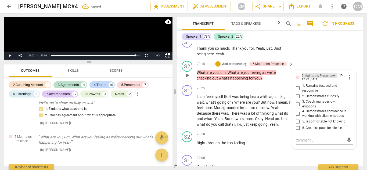
click at [319, 73] on div "5.Maintains Presence" at bounding box center [316, 75] width 31 height 5
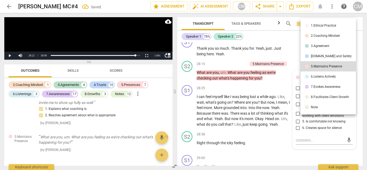
click at [319, 74] on li "6.Listens Actively" at bounding box center [327, 76] width 55 height 10
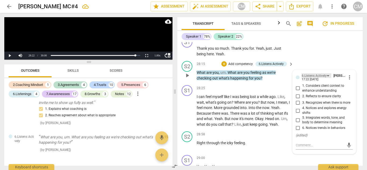
click at [312, 73] on div "6.Listens Actively" at bounding box center [313, 75] width 25 height 5
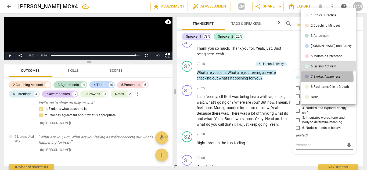
click at [314, 78] on div "7.Evokes Awareness" at bounding box center [325, 76] width 30 height 3
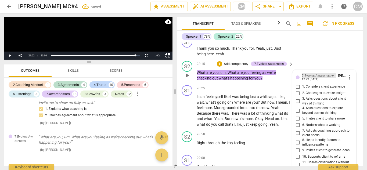
click at [309, 73] on div "7.Evokes Awareness" at bounding box center [316, 75] width 30 height 5
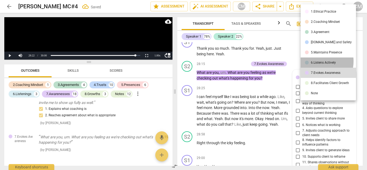
click at [315, 61] on div "6.Listens Actively" at bounding box center [322, 62] width 25 height 3
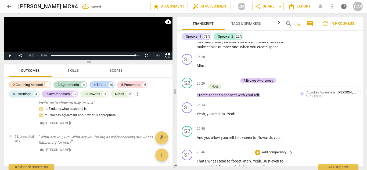
scroll to position [3153, 0]
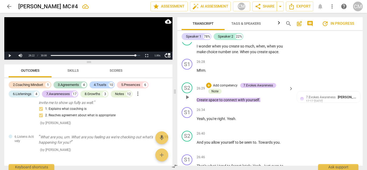
click at [225, 83] on p "Add competency" at bounding box center [224, 85] width 25 height 5
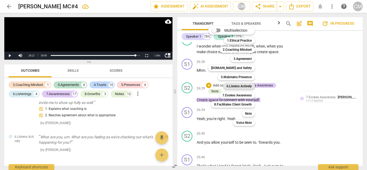
click at [248, 87] on b "6.Listens Actively" at bounding box center [238, 86] width 25 height 6
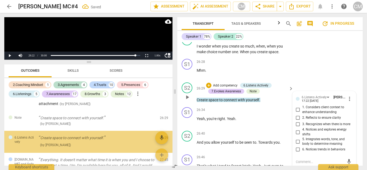
scroll to position [2081, 0]
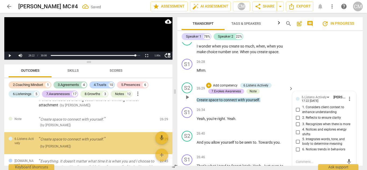
click at [309, 115] on span "2. Reflects to ensure clarity" at bounding box center [321, 117] width 39 height 5
click at [302, 114] on input "2. Reflects to ensure clarity" at bounding box center [297, 117] width 9 height 6
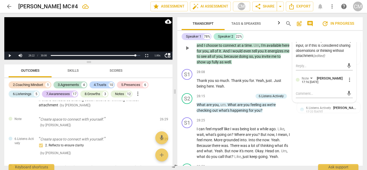
scroll to position [3394, 0]
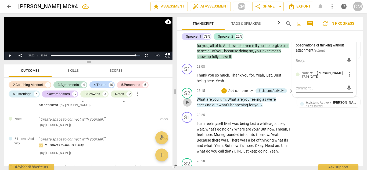
click at [188, 99] on span "play_arrow" at bounding box center [187, 102] width 6 height 6
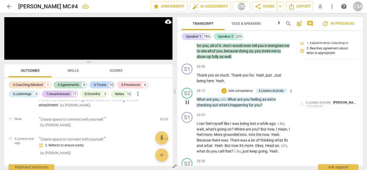
click at [188, 99] on span "pause" at bounding box center [187, 102] width 6 height 6
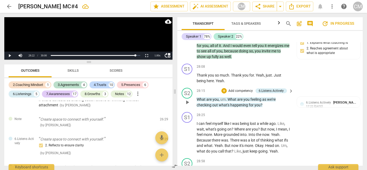
click at [239, 89] on p "Add competency" at bounding box center [240, 91] width 25 height 5
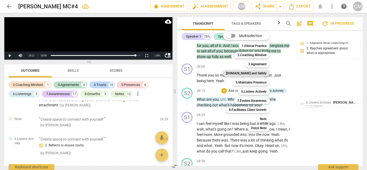
click at [253, 75] on b "[DOMAIN_NAME] and Safety" at bounding box center [246, 73] width 41 height 6
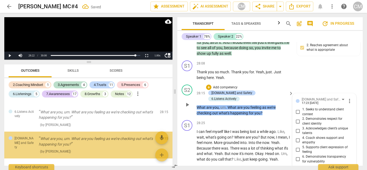
scroll to position [2239, 0]
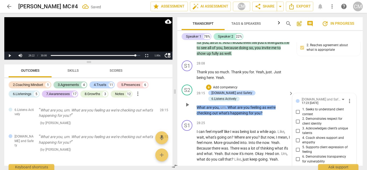
click at [319, 145] on span "5. Supports client expression of feeling" at bounding box center [326, 149] width 49 height 9
click at [302, 146] on input "5. Supports client expression of feeling" at bounding box center [297, 149] width 9 height 6
click at [315, 97] on div "[DOMAIN_NAME] and Safety" at bounding box center [321, 99] width 40 height 5
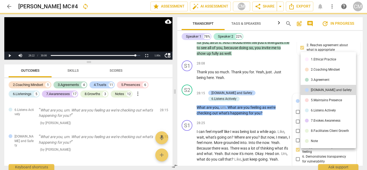
click at [320, 129] on div "8.Facilitates Client Growth" at bounding box center [329, 130] width 38 height 3
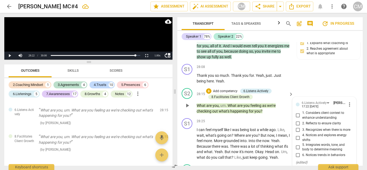
scroll to position [3388, 0]
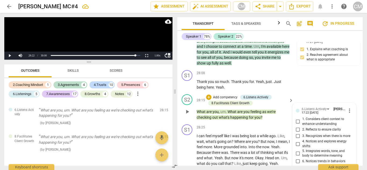
click at [346, 107] on span "more_vert" at bounding box center [349, 110] width 6 height 6
click at [348, 101] on li "Edit" at bounding box center [352, 101] width 19 height 10
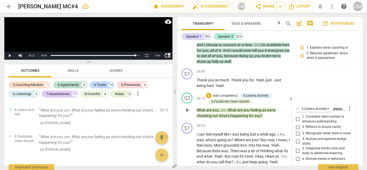
click at [346, 105] on span "more_vert" at bounding box center [349, 108] width 6 height 6
click at [348, 99] on li "Edit" at bounding box center [352, 99] width 19 height 10
click at [347, 105] on span "more_vert" at bounding box center [349, 108] width 6 height 6
click at [352, 98] on li "Edit" at bounding box center [352, 99] width 19 height 10
click at [348, 105] on span "more_vert" at bounding box center [349, 108] width 6 height 6
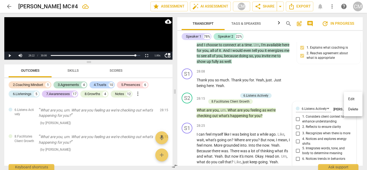
click at [353, 109] on li "Delete" at bounding box center [352, 109] width 19 height 10
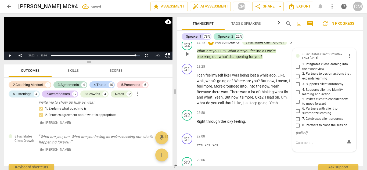
scroll to position [3443, 0]
click at [313, 122] on span "8. Partners to close the session" at bounding box center [324, 124] width 45 height 5
click at [302, 122] on input "8. Partners to close the session" at bounding box center [297, 125] width 9 height 6
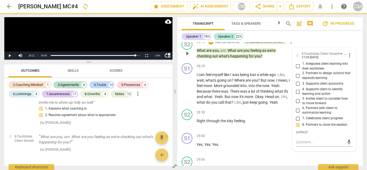
click at [308, 106] on span "6. Partners with client to summarize learning" at bounding box center [326, 110] width 49 height 9
click at [302, 107] on input "6. Partners with client to summarize learning" at bounding box center [297, 110] width 9 height 6
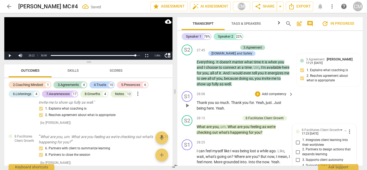
scroll to position [3363, 0]
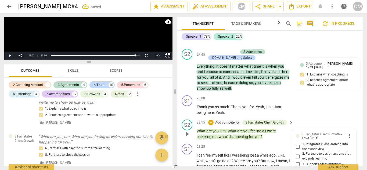
click at [216, 120] on p "Add competency" at bounding box center [226, 122] width 25 height 5
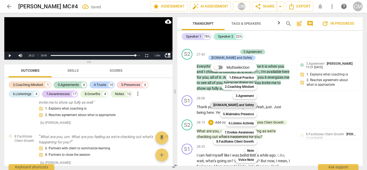
click at [240, 104] on b "[DOMAIN_NAME] and Safety" at bounding box center [233, 105] width 41 height 6
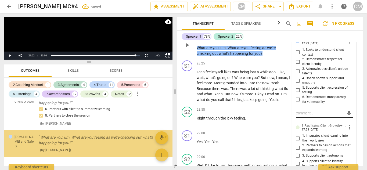
scroll to position [2252, 0]
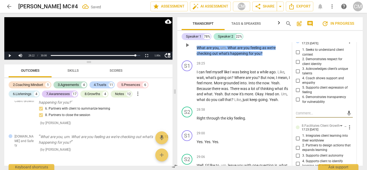
click at [308, 85] on span "5. Supports client expression of feeling" at bounding box center [326, 89] width 49 height 9
click at [302, 87] on input "5. Supports client expression of feeling" at bounding box center [297, 90] width 9 height 6
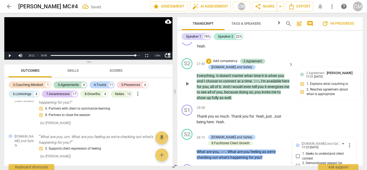
scroll to position [3378, 0]
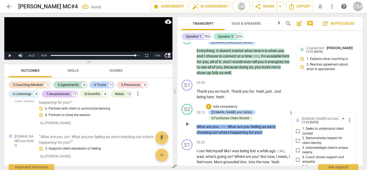
click at [185, 121] on span "play_arrow" at bounding box center [187, 124] width 6 height 6
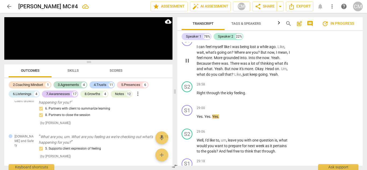
scroll to position [3485, 0]
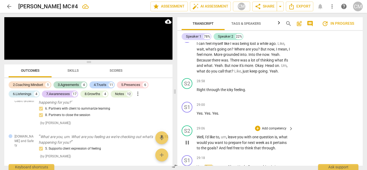
click at [184, 139] on span "pause" at bounding box center [187, 142] width 6 height 6
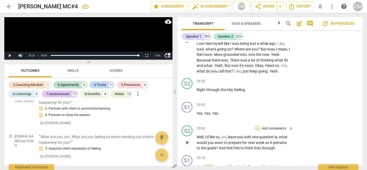
click at [256, 126] on div "+" at bounding box center [257, 128] width 5 height 5
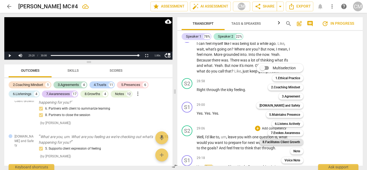
click at [292, 141] on b "8.Facilitates Client Growth" at bounding box center [281, 142] width 38 height 6
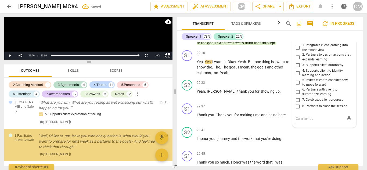
scroll to position [2288, 0]
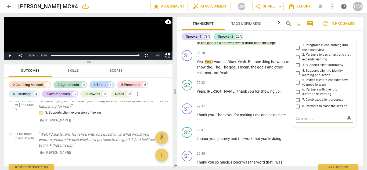
click at [309, 78] on span "5. Invites client to consider how to move forward" at bounding box center [326, 82] width 49 height 9
click at [302, 79] on input "5. Invites client to consider how to move forward" at bounding box center [297, 82] width 9 height 6
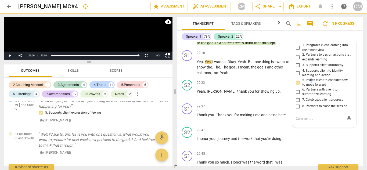
click at [310, 78] on span "5. Invites client to consider how to move forward" at bounding box center [326, 82] width 49 height 9
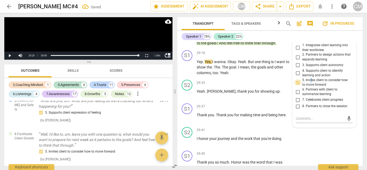
click at [296, 79] on input "5. Invites client to consider how to move forward" at bounding box center [297, 82] width 9 height 6
click at [297, 70] on input "4. Supports client to identify learning and action" at bounding box center [297, 73] width 9 height 6
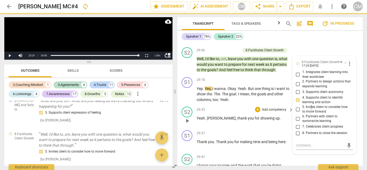
scroll to position [3537, 0]
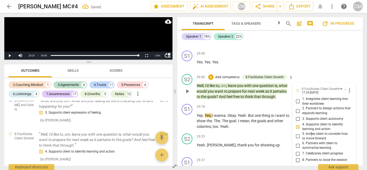
click at [296, 133] on input "5. Invites client to consider how to move forward" at bounding box center [297, 136] width 9 height 6
click at [188, 88] on span "play_arrow" at bounding box center [187, 91] width 6 height 6
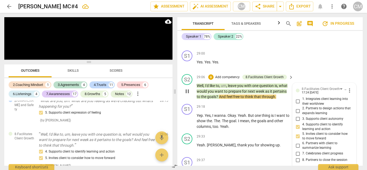
click at [323, 72] on div "S2 play_arrow pause 29:06 + Add competency 8.Facilitates Client Growth keyboard…" at bounding box center [269, 87] width 185 height 30
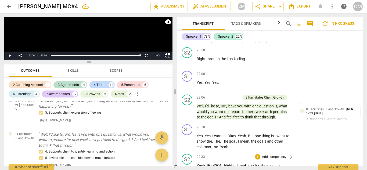
scroll to position [3485, 0]
